Goal: Information Seeking & Learning: Learn about a topic

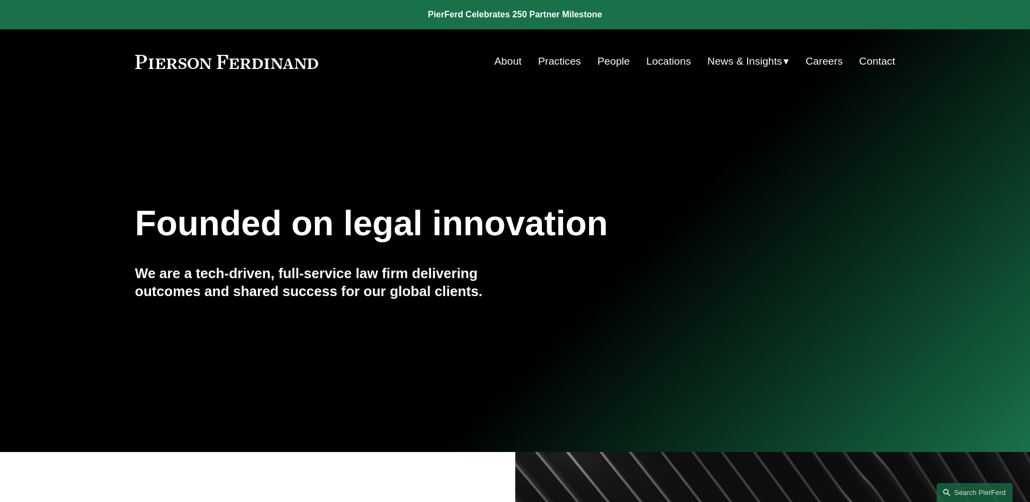
click at [612, 60] on link "People" at bounding box center [613, 61] width 33 height 21
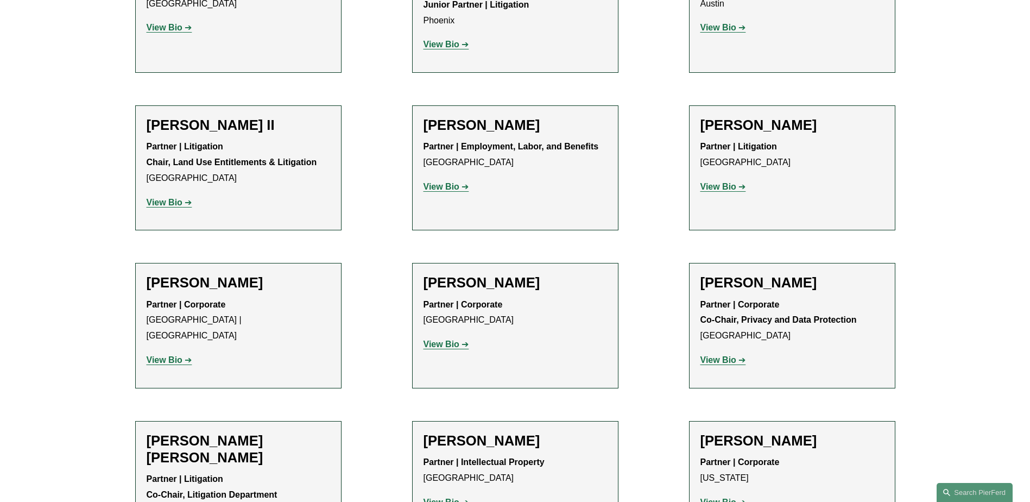
scroll to position [5830, 0]
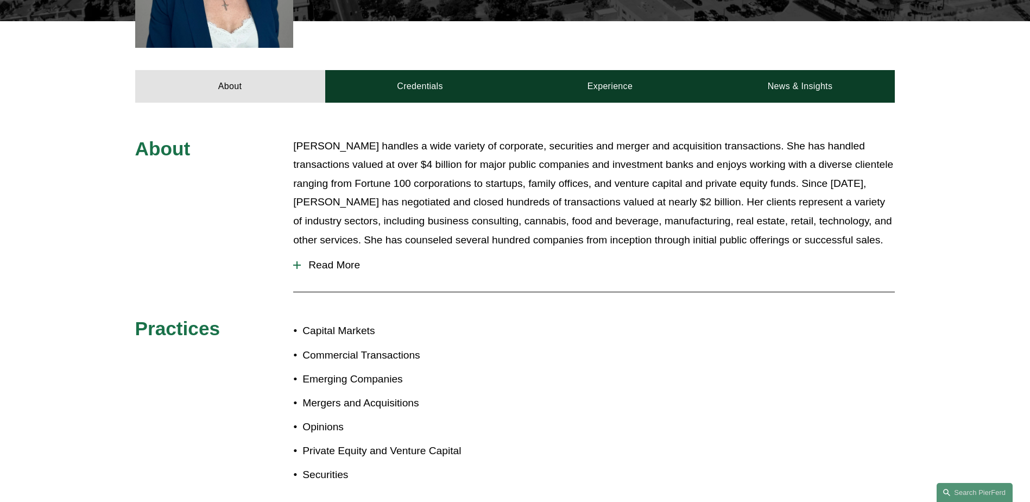
scroll to position [434, 0]
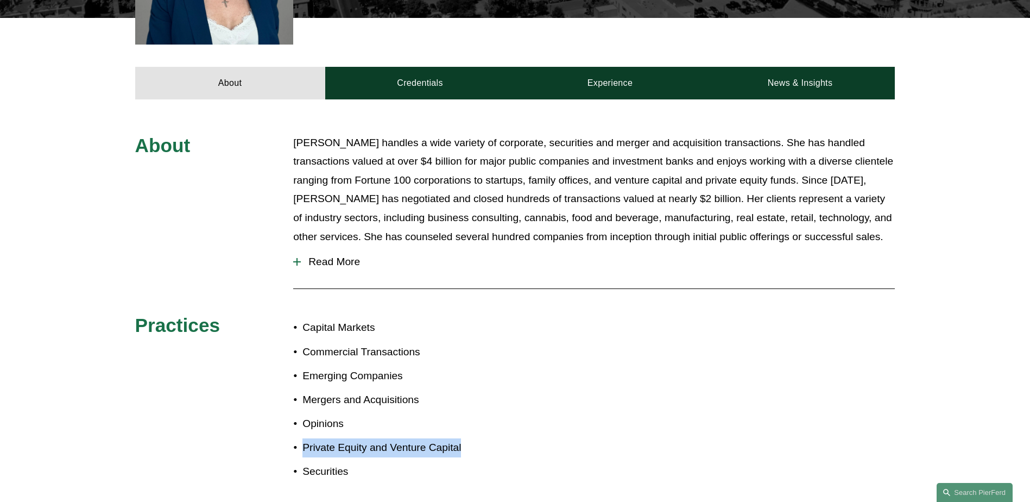
drag, startPoint x: 472, startPoint y: 431, endPoint x: 263, endPoint y: 437, distance: 208.6
click at [263, 437] on div "About Julie Herzog handles a wide variety of corporate, securities and merger a…" at bounding box center [515, 313] width 1030 height 359
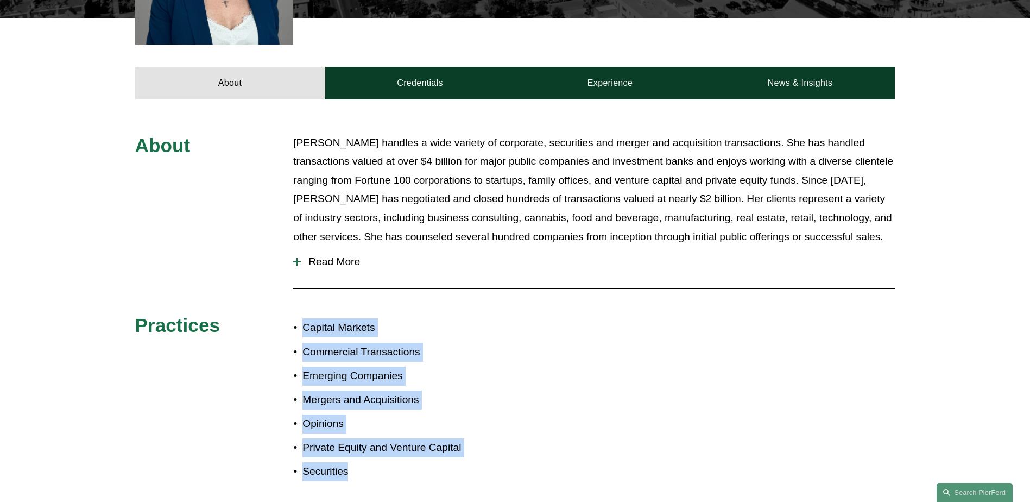
drag, startPoint x: 263, startPoint y: 437, endPoint x: 291, endPoint y: 306, distance: 134.2
click at [293, 318] on ul "Capital Markets Commercial Transactions Emerging Companies Mergers and Acquisit…" at bounding box center [404, 399] width 222 height 163
click at [329, 256] on span "Read More" at bounding box center [598, 262] width 594 height 12
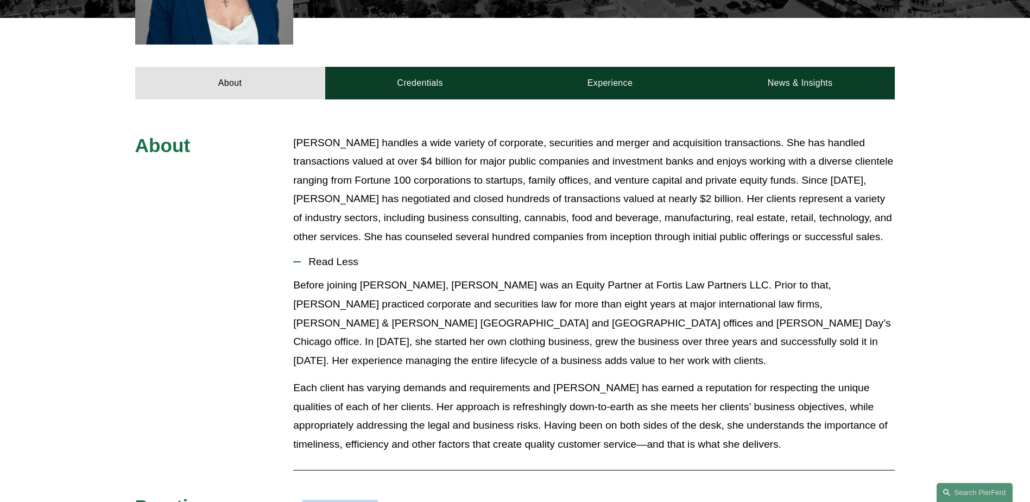
click at [328, 256] on span "Read Less" at bounding box center [598, 262] width 594 height 12
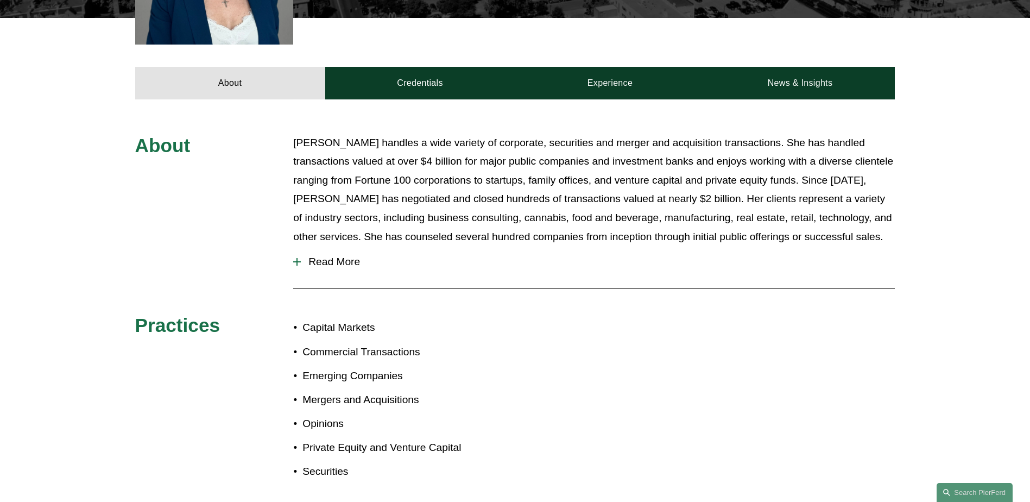
click at [582, 311] on div "About Julie Herzog handles a wide variety of corporate, securities and merger a…" at bounding box center [515, 313] width 1030 height 359
click at [330, 256] on span "Read More" at bounding box center [598, 262] width 594 height 12
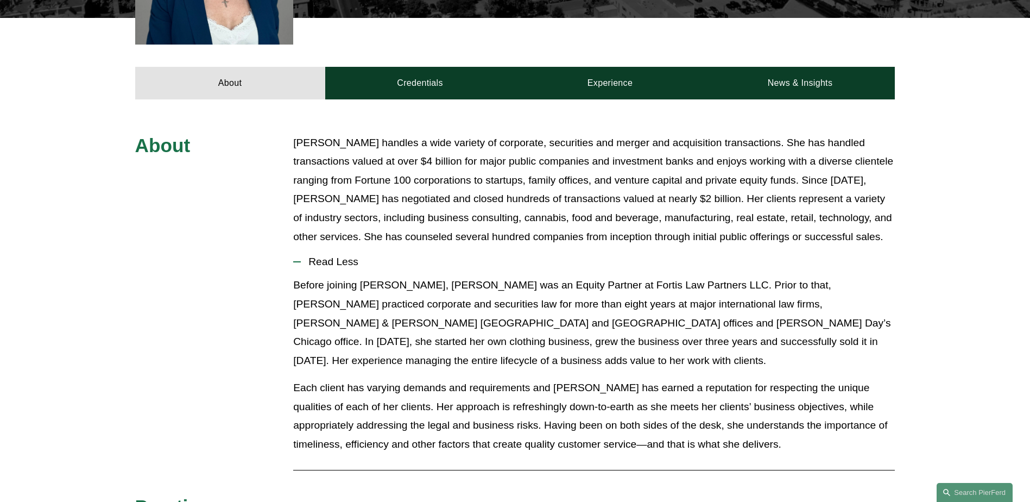
click at [319, 256] on span "Read Less" at bounding box center [598, 262] width 594 height 12
